Goal: Navigation & Orientation: Find specific page/section

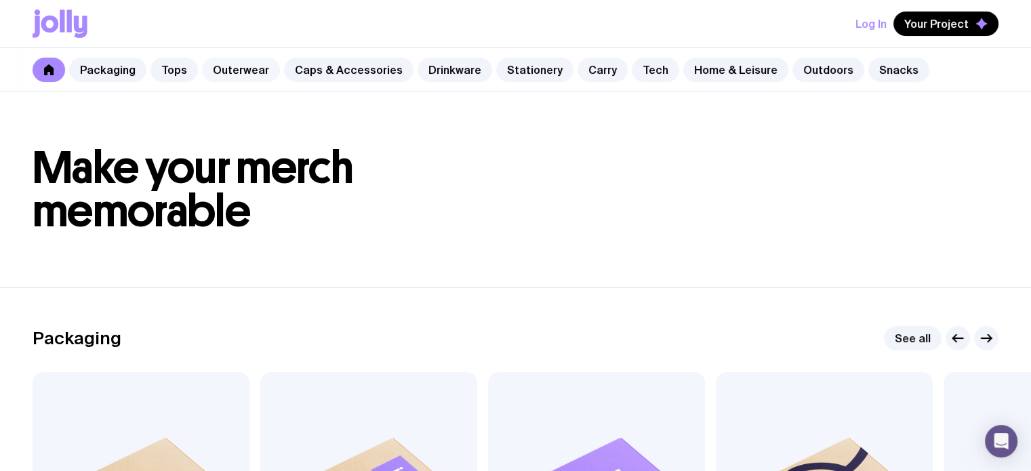
click at [245, 75] on link "Outerwear" at bounding box center [241, 70] width 78 height 24
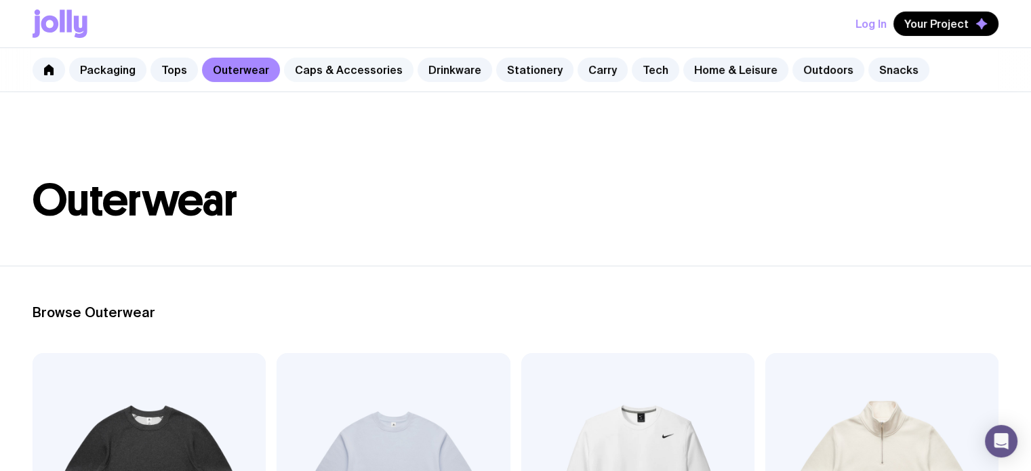
click at [350, 70] on link "Caps & Accessories" at bounding box center [348, 70] width 129 height 24
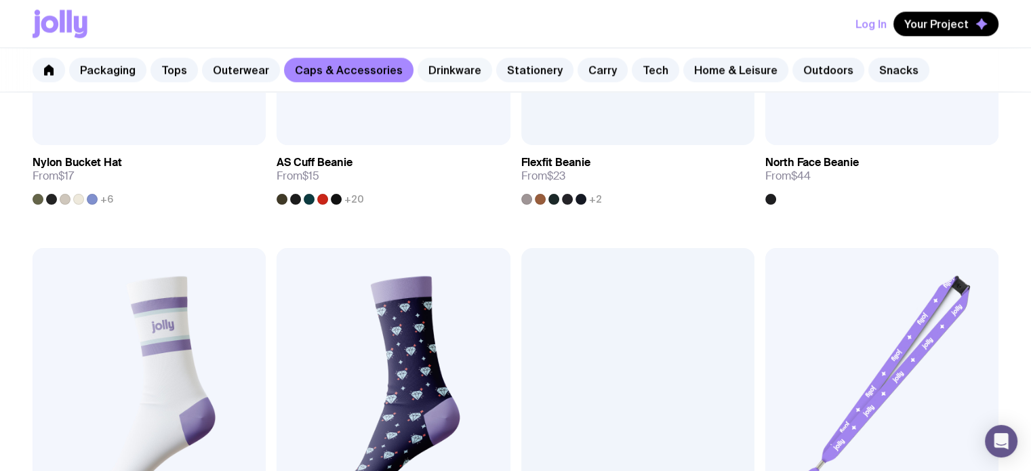
scroll to position [1627, 0]
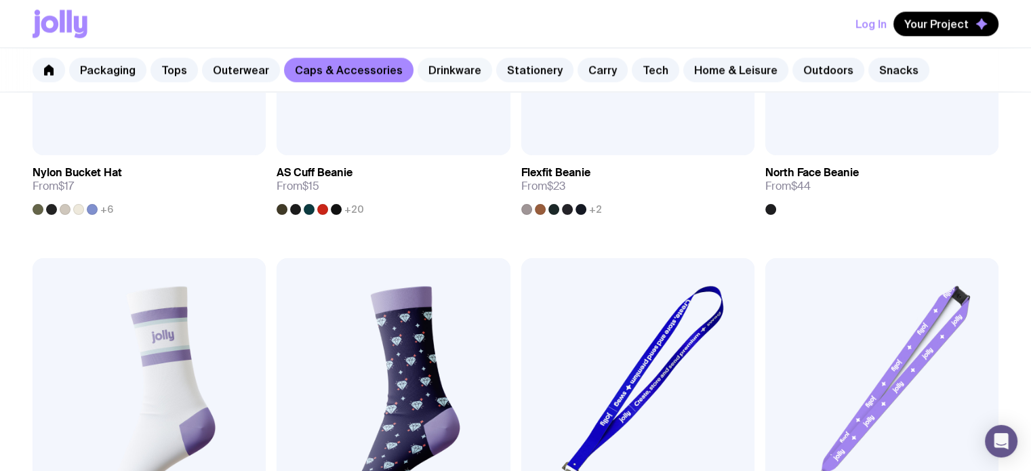
click at [442, 67] on link "Drinkware" at bounding box center [455, 70] width 75 height 24
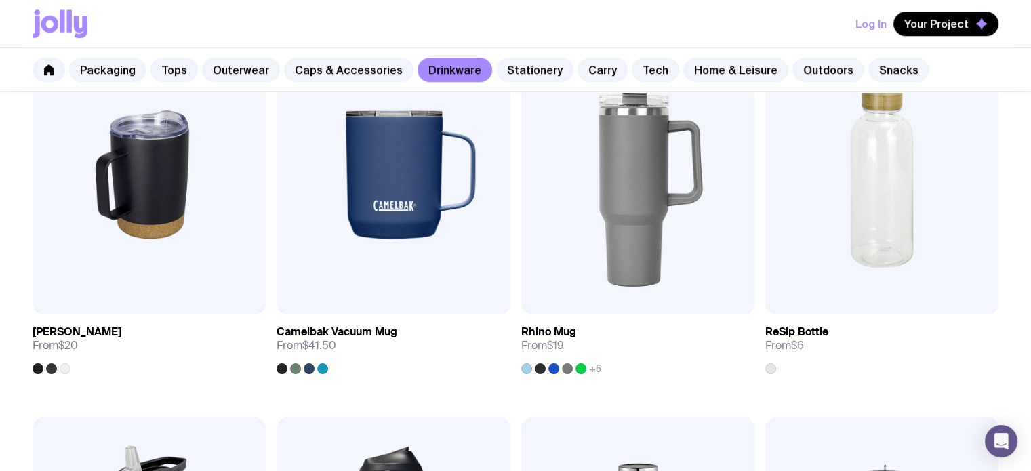
scroll to position [1446, 0]
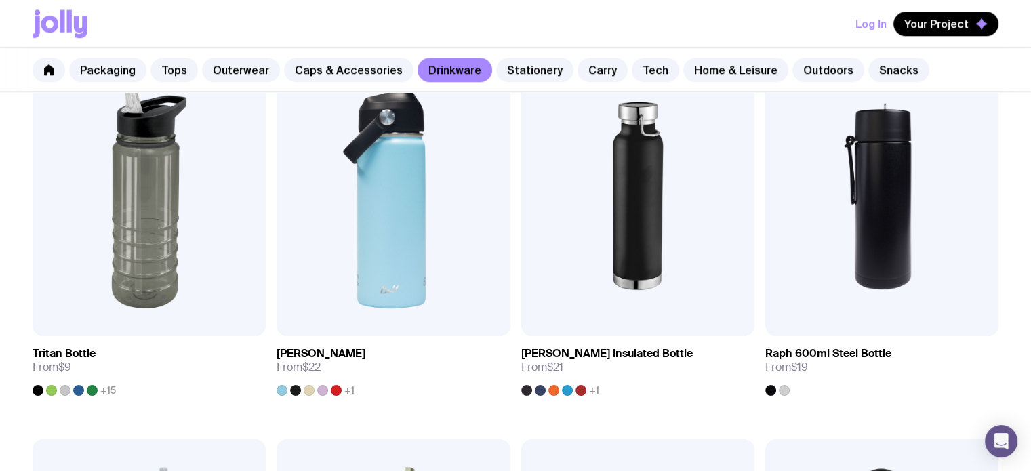
click at [510, 52] on div "Packaging Tops Outerwear Caps & Accessories Drinkware Stationery Carry Tech Hom…" at bounding box center [515, 70] width 1031 height 44
click at [512, 60] on link "Stationery" at bounding box center [534, 70] width 77 height 24
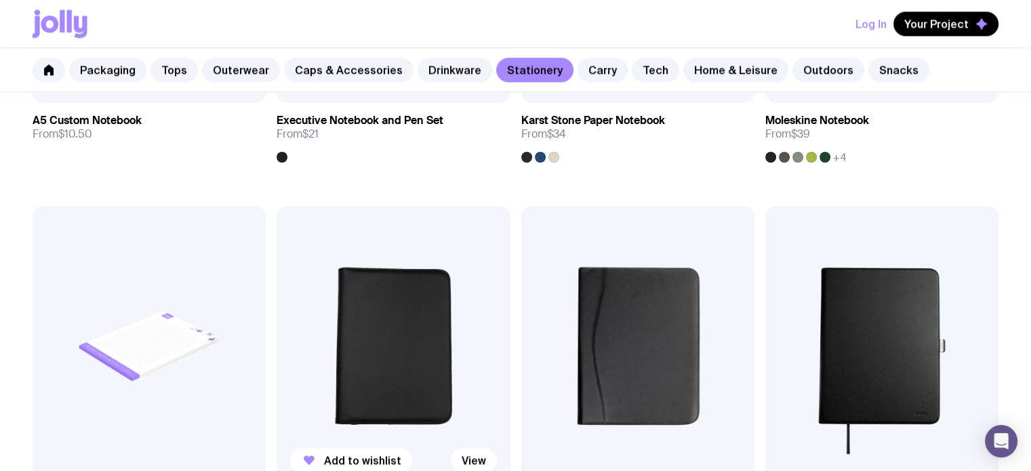
scroll to position [1988, 0]
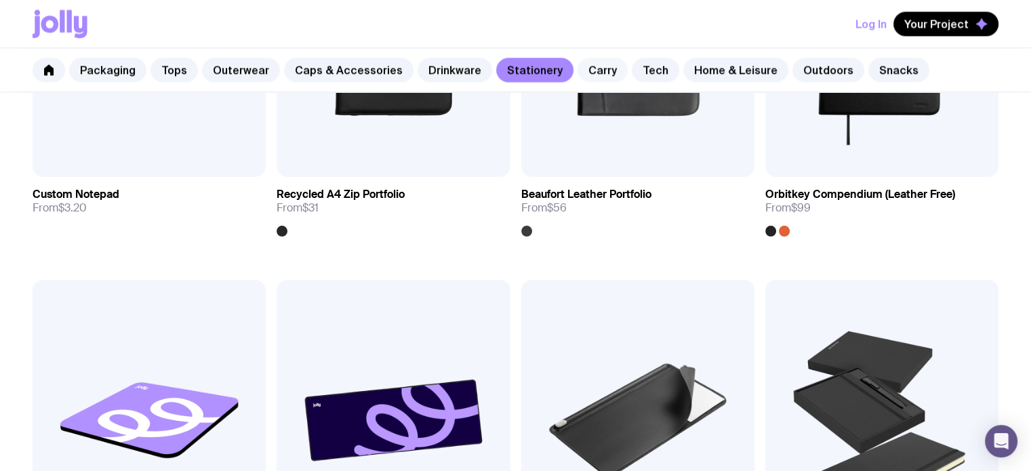
click at [577, 72] on link "Carry" at bounding box center [602, 70] width 50 height 24
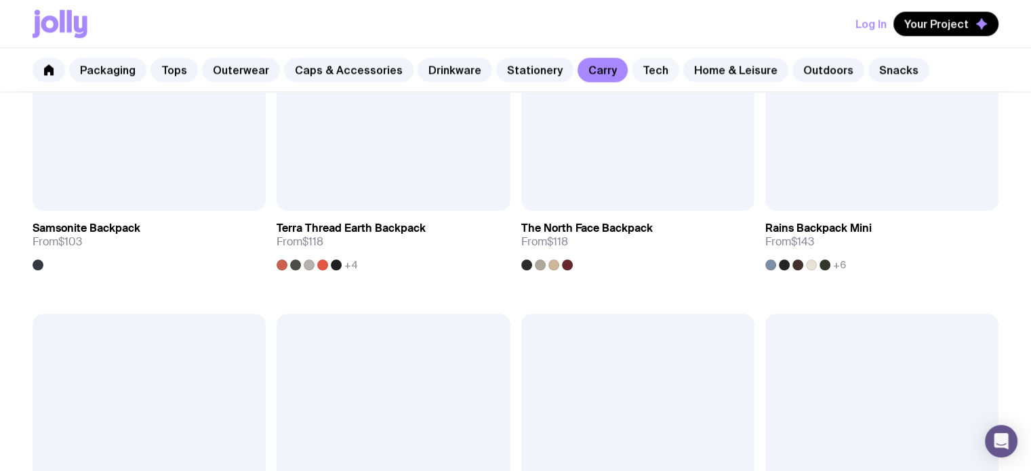
scroll to position [1627, 0]
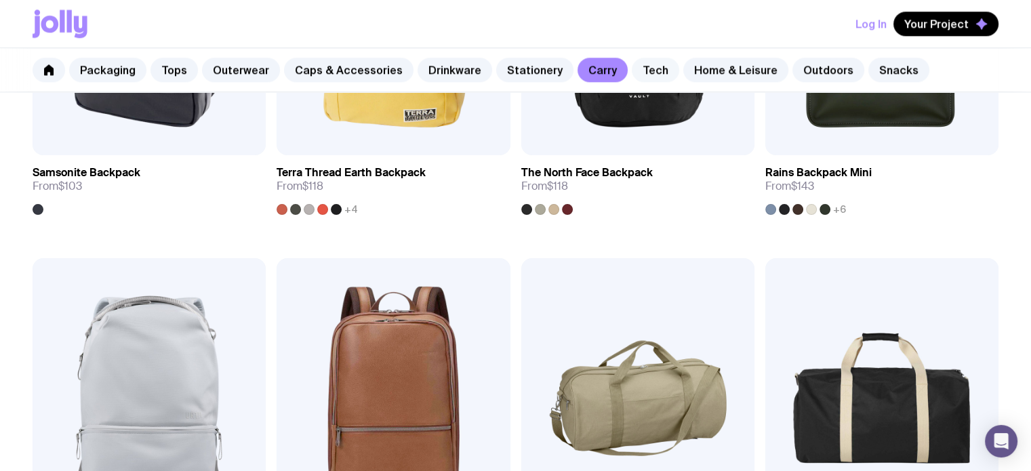
click at [633, 64] on link "Tech" at bounding box center [655, 70] width 47 height 24
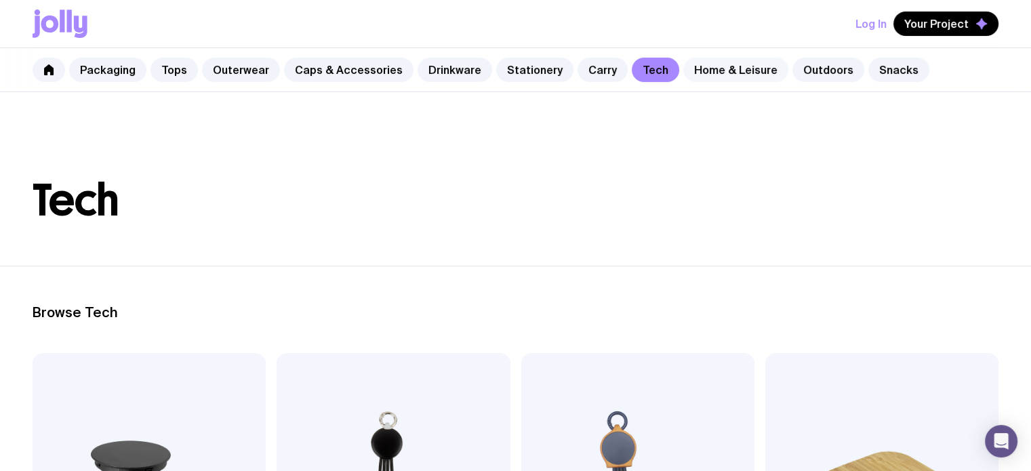
click at [740, 64] on link "Home & Leisure" at bounding box center [735, 70] width 105 height 24
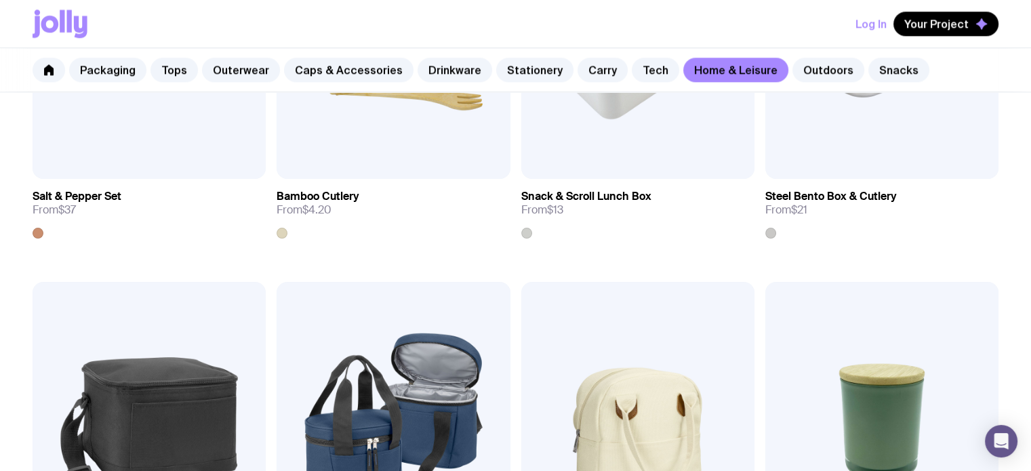
scroll to position [1325, 0]
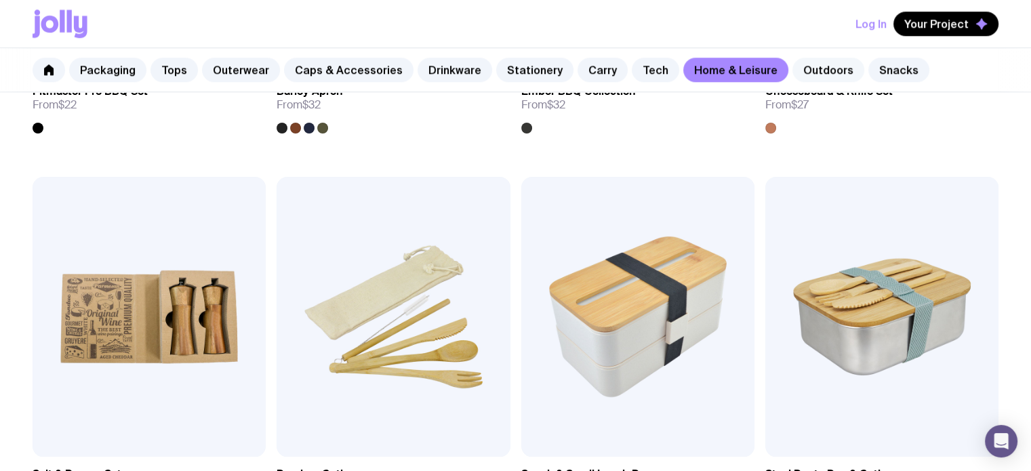
click at [795, 67] on link "Outdoors" at bounding box center [828, 70] width 72 height 24
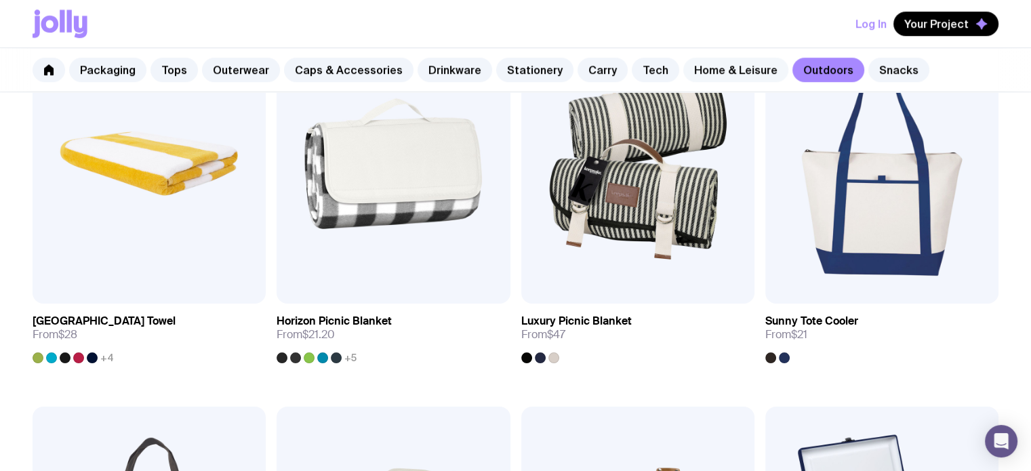
scroll to position [1084, 0]
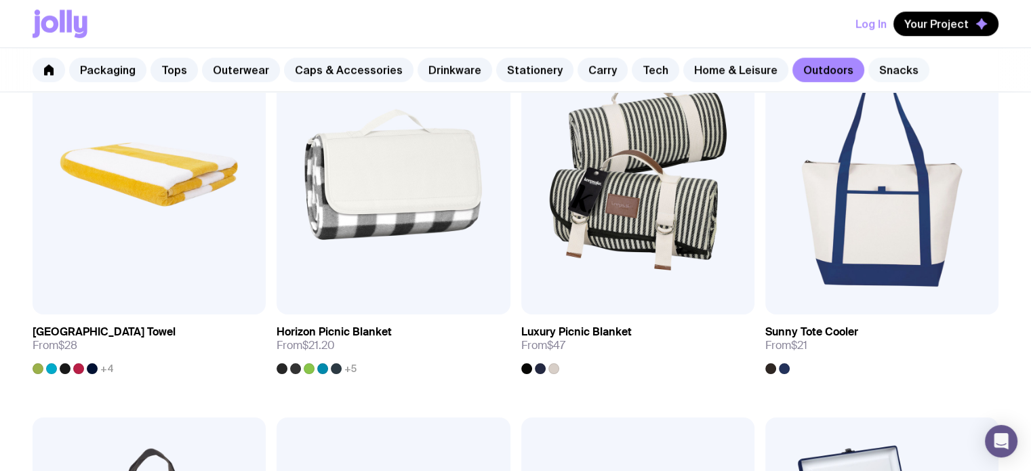
click at [879, 70] on link "Snacks" at bounding box center [898, 70] width 61 height 24
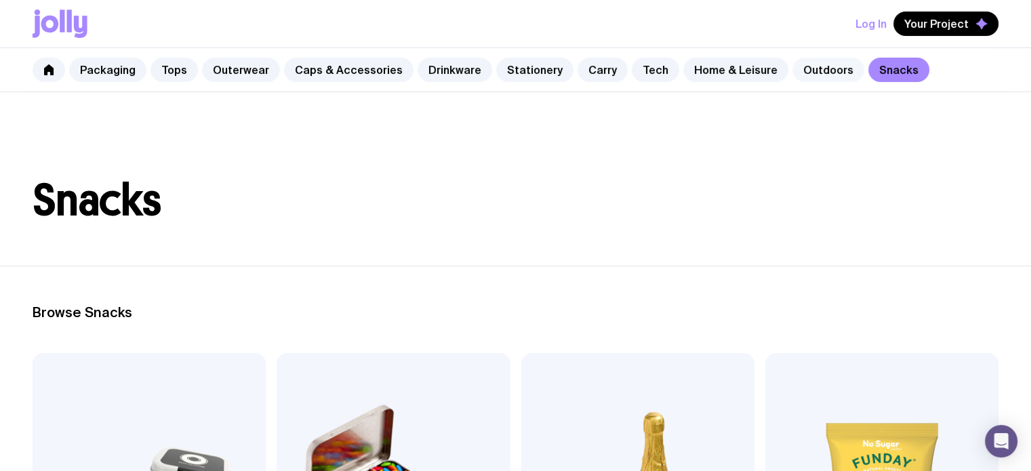
click at [805, 70] on link "Outdoors" at bounding box center [828, 70] width 72 height 24
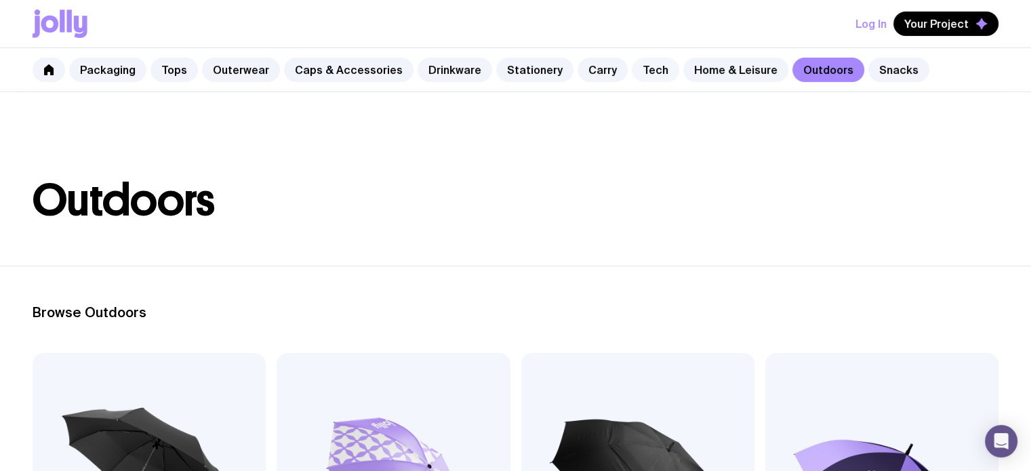
click at [647, 75] on link "Tech" at bounding box center [655, 70] width 47 height 24
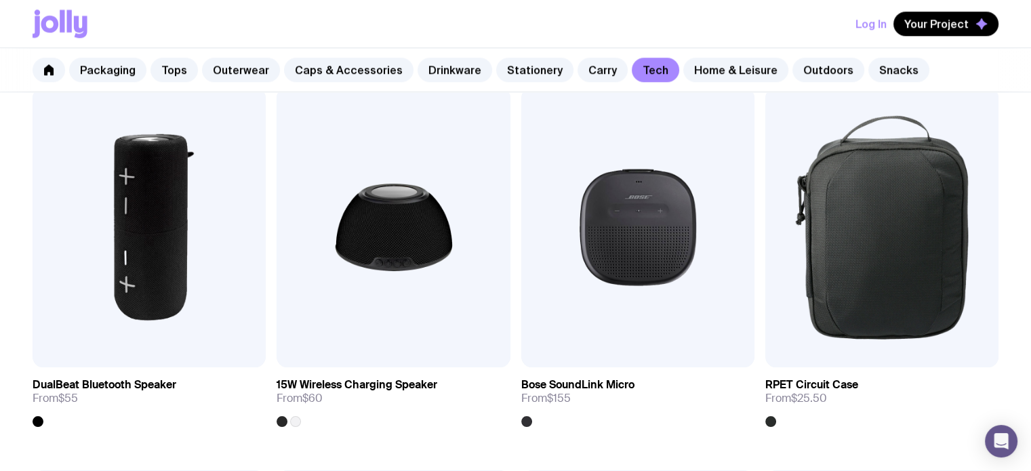
scroll to position [1265, 0]
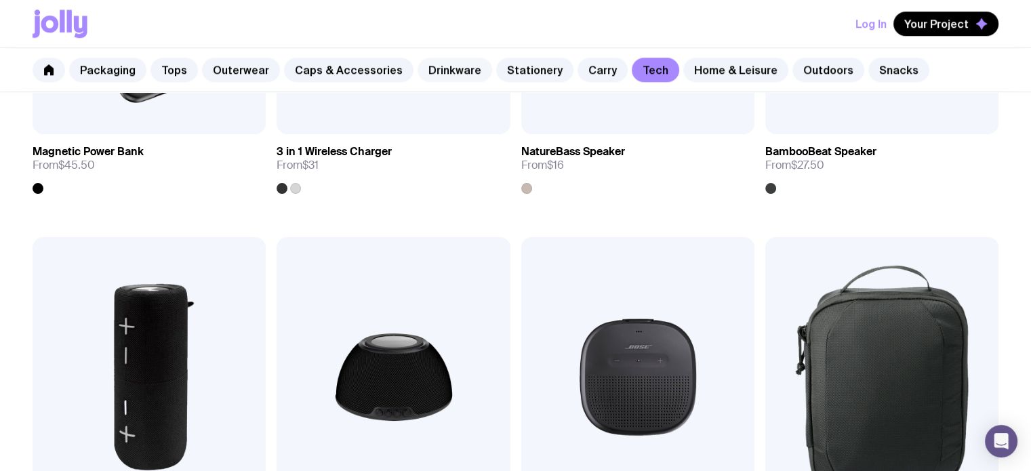
click at [436, 78] on link "Drinkware" at bounding box center [455, 70] width 75 height 24
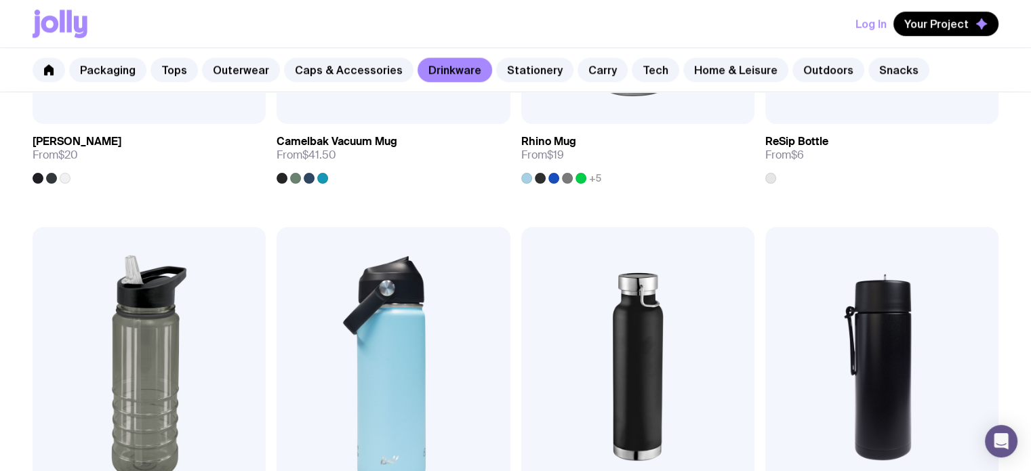
scroll to position [1265, 0]
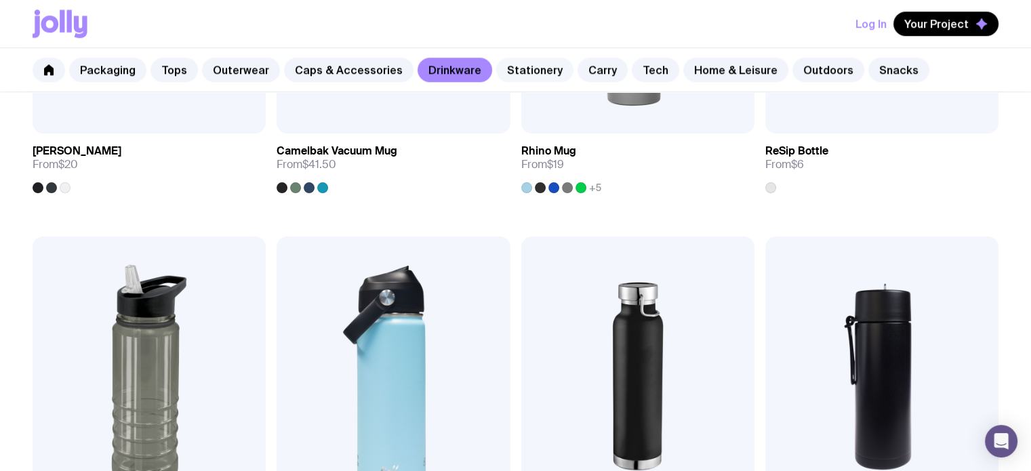
click at [521, 75] on link "Stationery" at bounding box center [534, 70] width 77 height 24
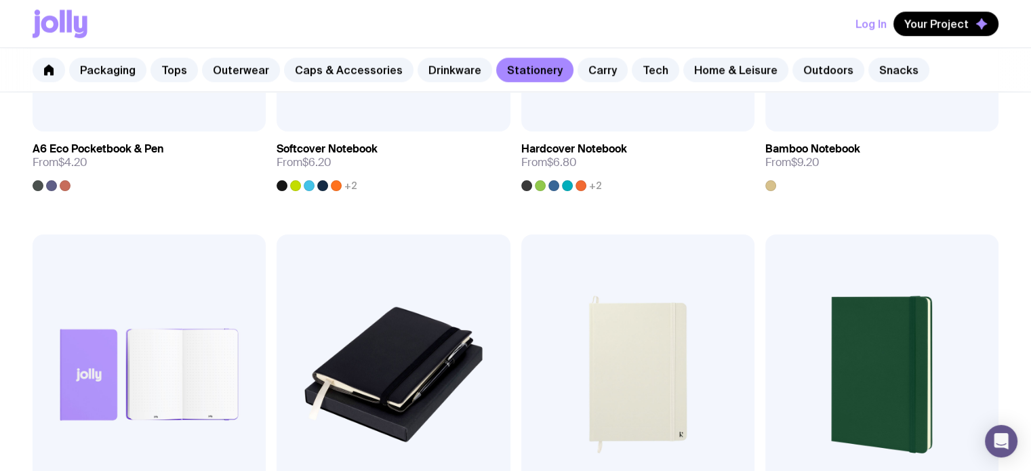
scroll to position [1446, 0]
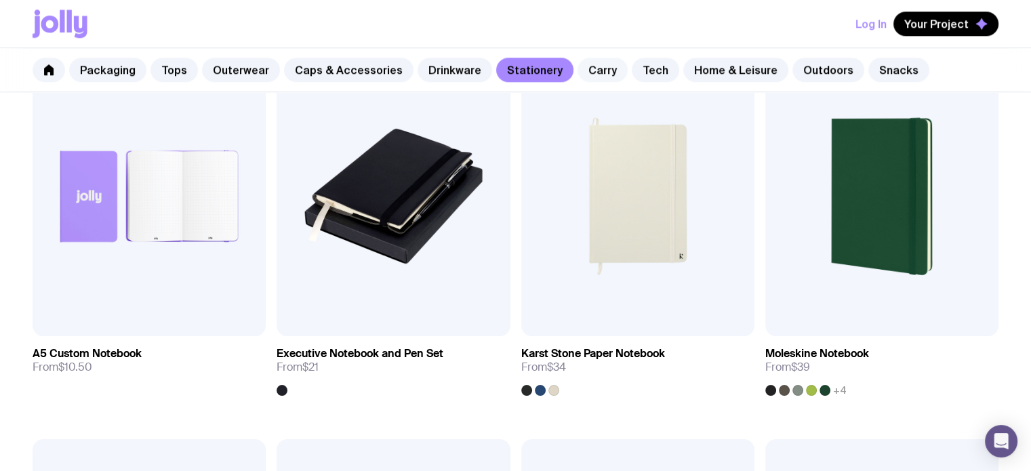
click at [600, 72] on link "Carry" at bounding box center [602, 70] width 50 height 24
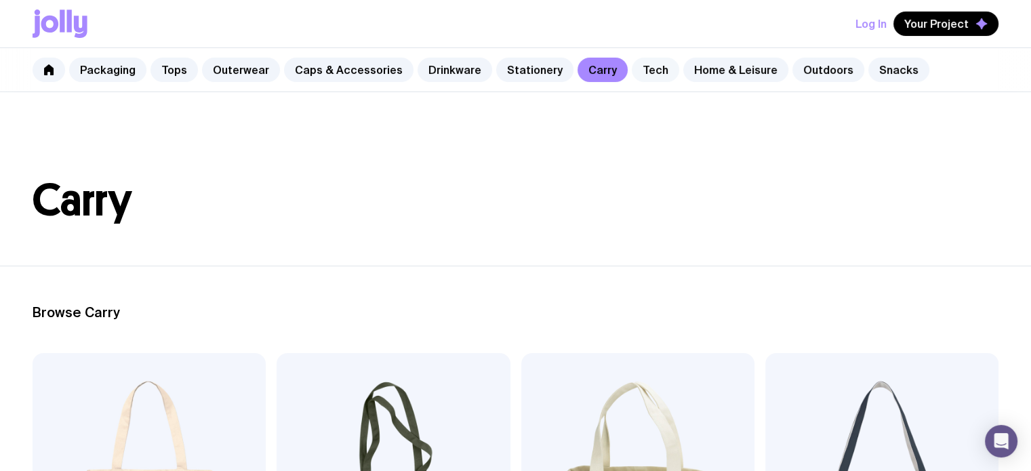
click at [641, 73] on link "Tech" at bounding box center [655, 70] width 47 height 24
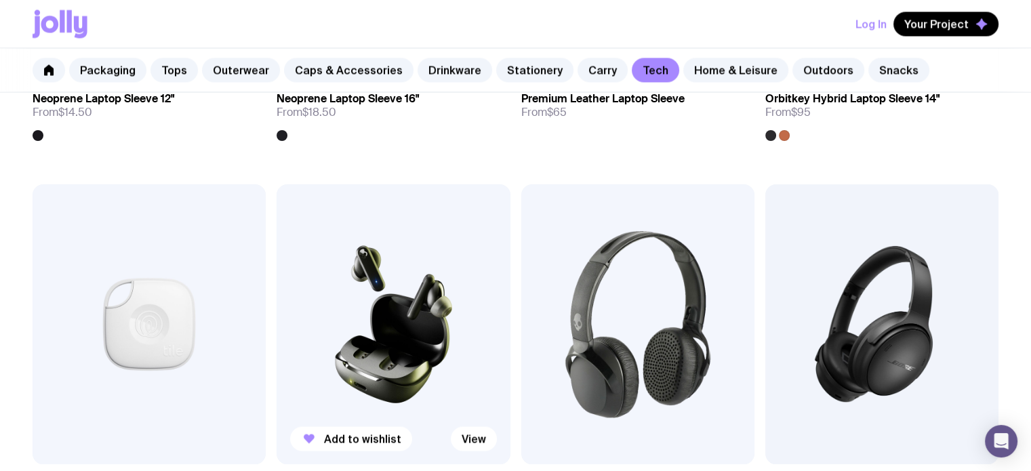
scroll to position [2711, 0]
